Goal: Check status: Check status

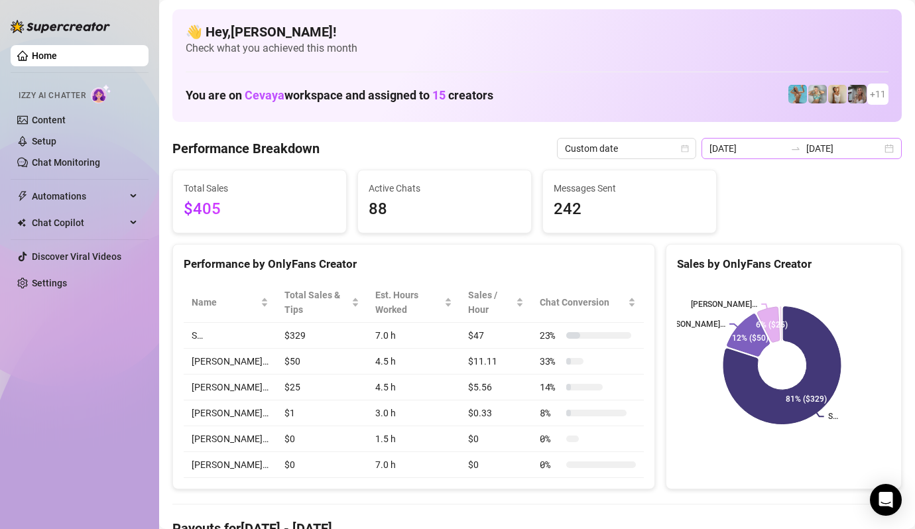
click at [879, 148] on div "[DATE] [DATE]" at bounding box center [802, 148] width 200 height 21
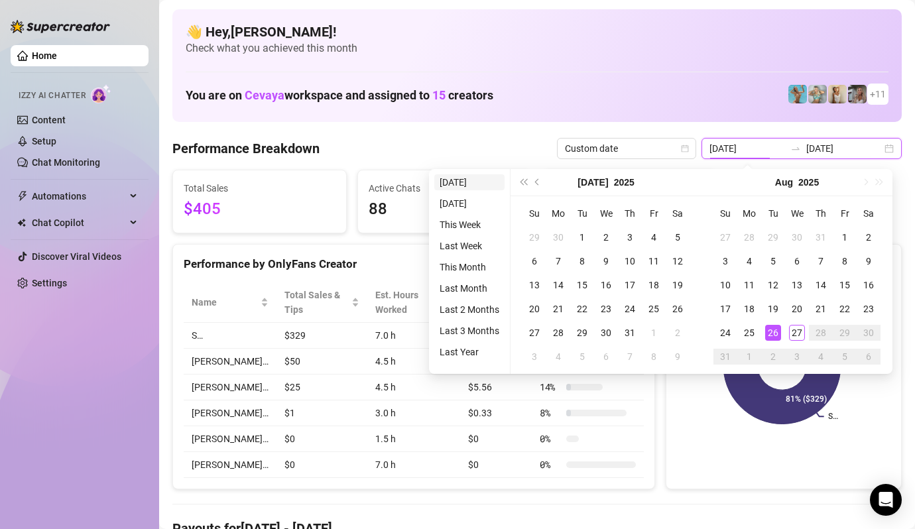
type input "[DATE]"
click at [455, 178] on li "[DATE]" at bounding box center [469, 182] width 70 height 16
type input "[DATE]"
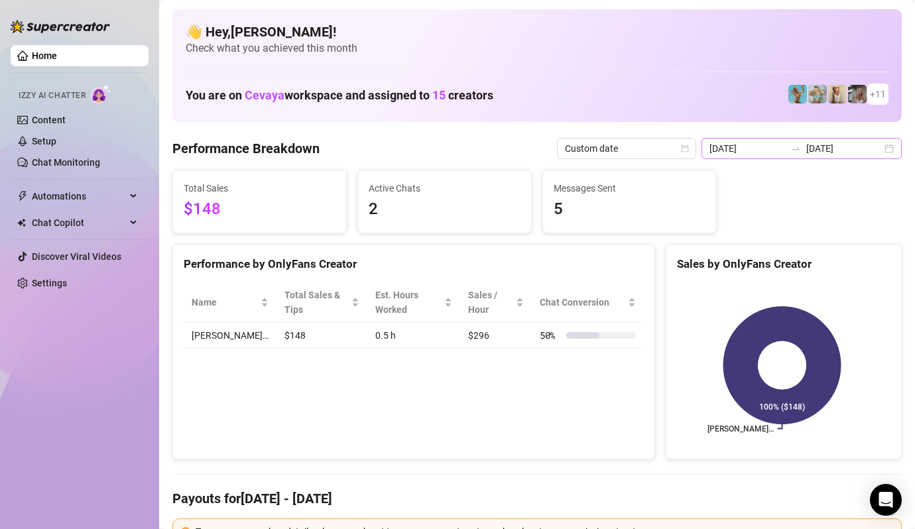
click at [878, 149] on div "[DATE] [DATE]" at bounding box center [802, 148] width 200 height 21
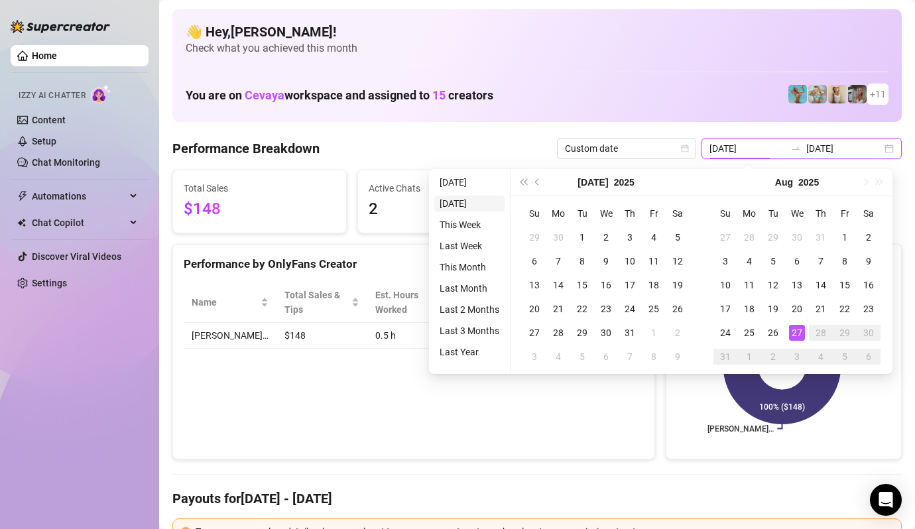
type input "[DATE]"
click at [475, 206] on li "[DATE]" at bounding box center [469, 204] width 70 height 16
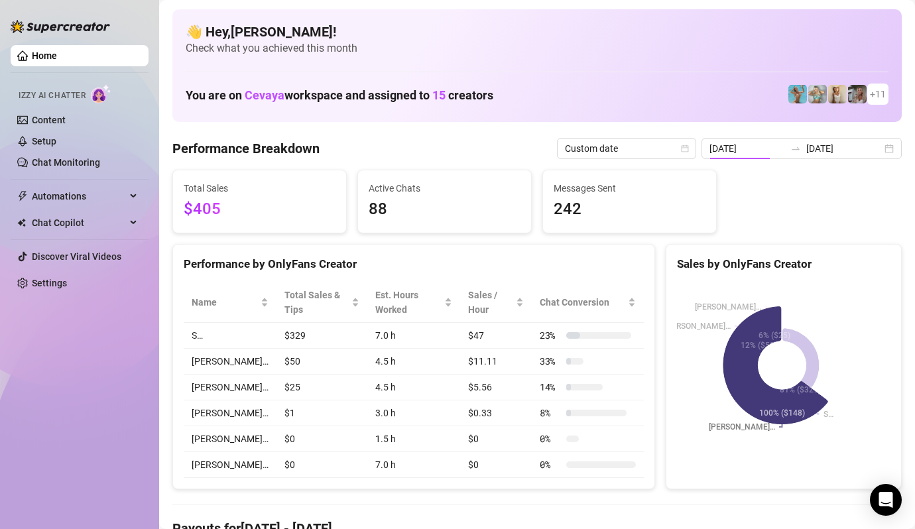
type input "[DATE]"
